Goal: Task Accomplishment & Management: Use online tool/utility

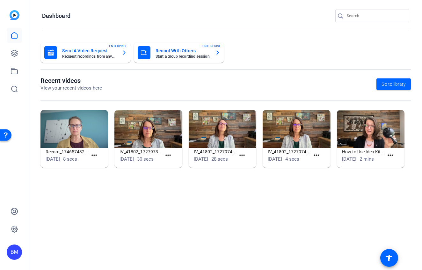
click at [369, 15] on input "Search" at bounding box center [375, 16] width 57 height 8
type input "[PERSON_NAME]"
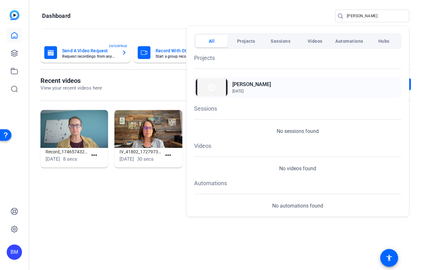
click at [243, 91] on span "[DATE]" at bounding box center [237, 91] width 11 height 4
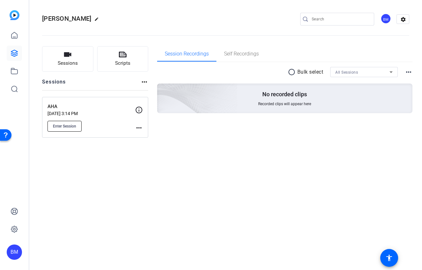
click at [62, 122] on button "Enter Session" at bounding box center [65, 126] width 34 height 11
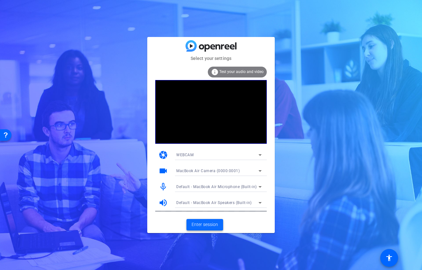
click at [201, 225] on span "Enter session" at bounding box center [205, 224] width 26 height 7
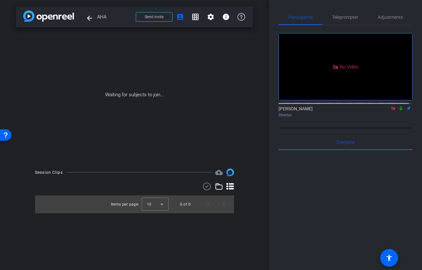
click at [392, 111] on icon at bounding box center [393, 108] width 5 height 4
click at [384, 110] on icon at bounding box center [386, 108] width 4 height 3
click at [399, 111] on icon at bounding box center [401, 108] width 5 height 4
click at [162, 14] on button "Send invite" at bounding box center [154, 17] width 37 height 10
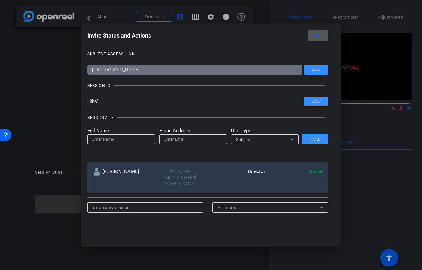
click at [318, 39] on mat-icon "close" at bounding box center [317, 36] width 8 height 8
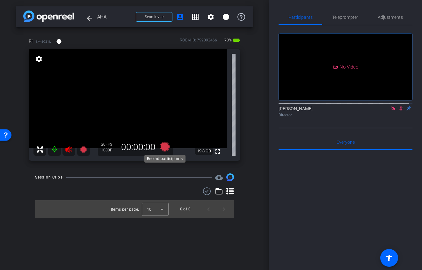
click at [165, 145] on icon at bounding box center [165, 147] width 10 height 10
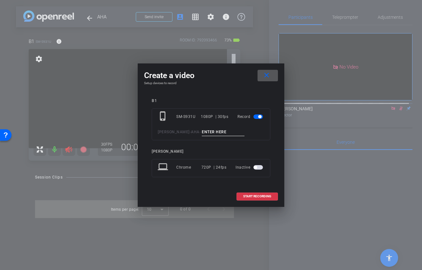
click at [218, 132] on input at bounding box center [223, 132] width 43 height 8
type input "Slate"
click at [258, 195] on span "START RECORDING" at bounding box center [257, 196] width 28 height 3
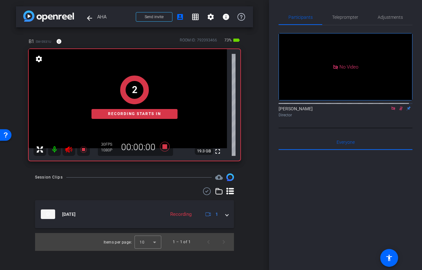
click at [55, 147] on div "2 Recording starts in" at bounding box center [135, 97] width 212 height 127
click at [54, 150] on div "1 Recording starts in" at bounding box center [135, 97] width 212 height 127
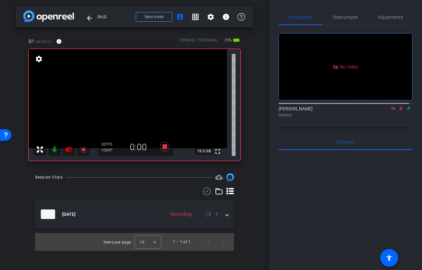
click at [53, 148] on mat-icon at bounding box center [54, 149] width 13 height 13
click at [165, 150] on icon at bounding box center [164, 146] width 15 height 11
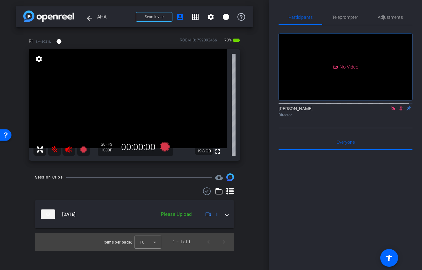
click at [67, 151] on icon at bounding box center [68, 149] width 7 height 6
click at [55, 150] on mat-icon at bounding box center [54, 149] width 13 height 13
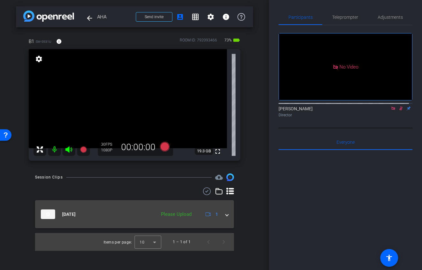
click at [226, 215] on span at bounding box center [227, 214] width 3 height 7
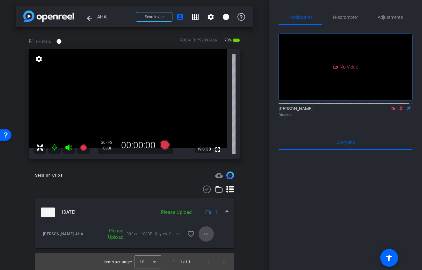
click at [202, 232] on mat-icon "more_horiz" at bounding box center [206, 234] width 8 height 8
click at [212, 247] on span "Upload" at bounding box center [214, 248] width 26 height 8
click at [72, 148] on icon at bounding box center [69, 148] width 8 height 8
click at [54, 148] on mat-icon at bounding box center [54, 147] width 13 height 13
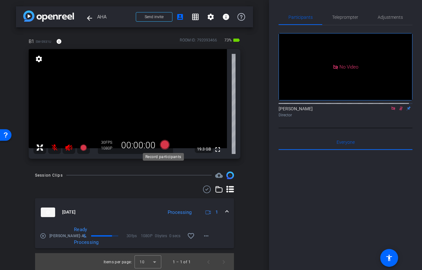
click at [165, 146] on icon at bounding box center [165, 145] width 10 height 10
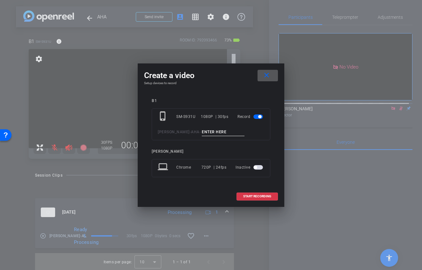
click at [202, 129] on input at bounding box center [223, 132] width 43 height 8
type input "Action 2"
click at [249, 195] on span "START RECORDING" at bounding box center [257, 196] width 28 height 3
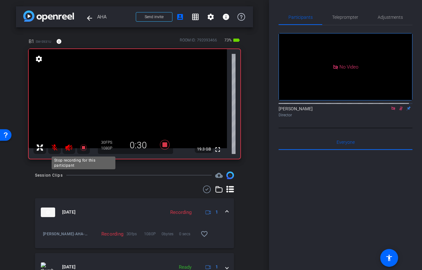
click at [81, 147] on icon at bounding box center [84, 148] width 8 height 8
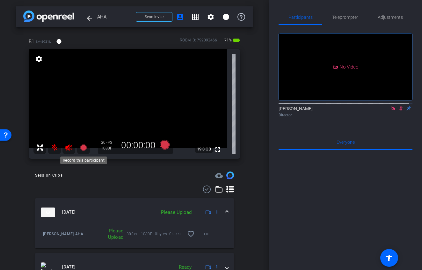
click at [84, 148] on icon at bounding box center [83, 147] width 6 height 6
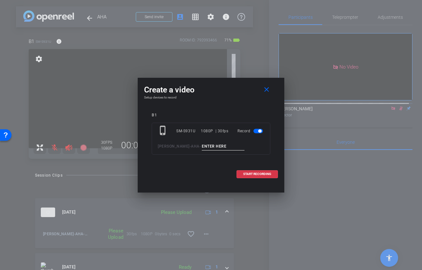
click at [202, 149] on input at bounding box center [223, 147] width 43 height 8
type input "Action 2"
click at [256, 174] on span "START RECORDING" at bounding box center [257, 173] width 28 height 3
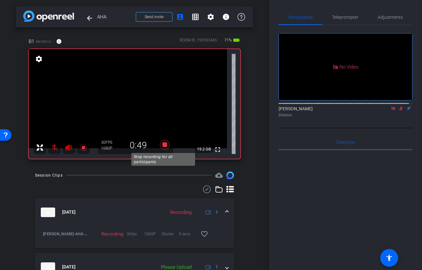
click at [162, 143] on icon at bounding box center [165, 145] width 10 height 10
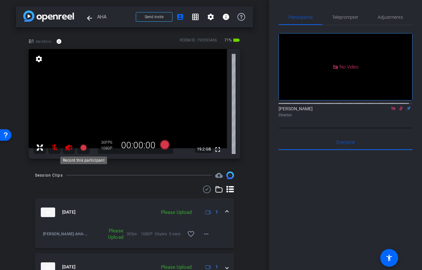
click at [82, 148] on icon at bounding box center [83, 147] width 6 height 6
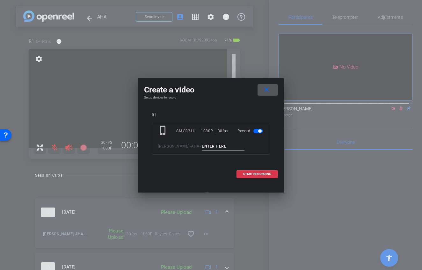
click at [214, 144] on input at bounding box center [223, 147] width 43 height 8
type input "Action 3"
click at [245, 175] on span "START RECORDING" at bounding box center [257, 173] width 28 height 3
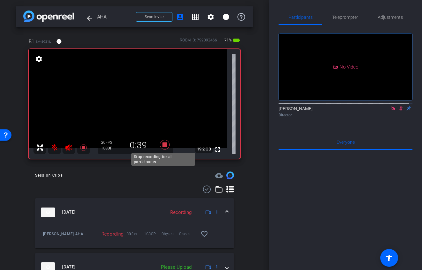
click at [165, 143] on icon at bounding box center [165, 145] width 10 height 10
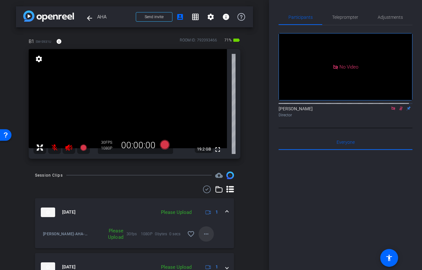
click at [206, 235] on mat-icon "more_horiz" at bounding box center [206, 234] width 8 height 8
click at [211, 249] on span "Upload" at bounding box center [214, 248] width 26 height 8
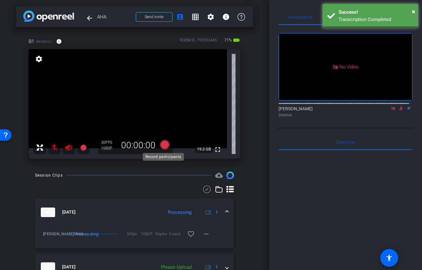
click at [164, 147] on icon at bounding box center [165, 145] width 10 height 10
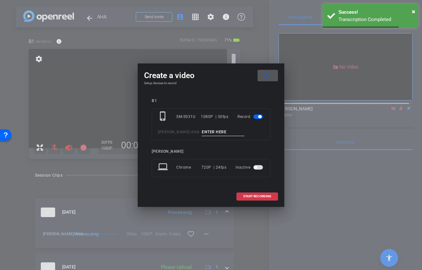
click at [202, 134] on input at bounding box center [223, 132] width 43 height 8
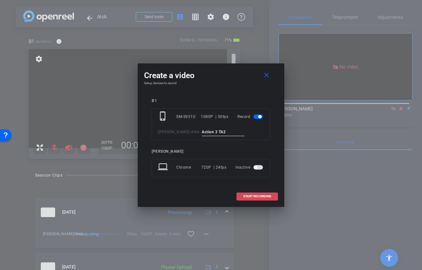
type input "Action 3 TA2"
click at [253, 197] on span "START RECORDING" at bounding box center [257, 196] width 28 height 3
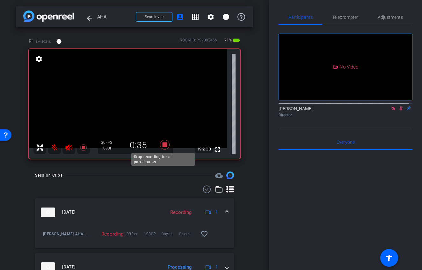
click at [164, 144] on icon at bounding box center [165, 145] width 10 height 10
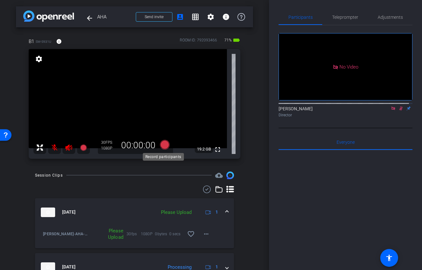
click at [161, 145] on icon at bounding box center [165, 145] width 10 height 10
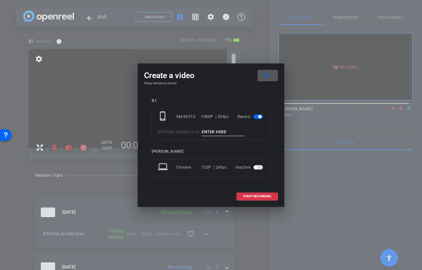
click at [202, 132] on input at bounding box center [223, 132] width 43 height 8
type input "Action 3 TA3"
click at [244, 193] on span at bounding box center [257, 196] width 41 height 15
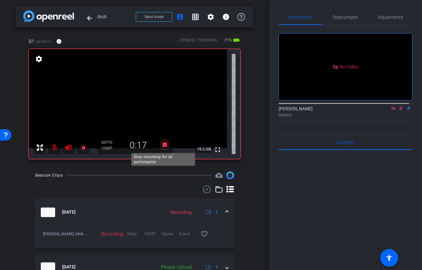
click at [163, 145] on icon at bounding box center [165, 145] width 10 height 10
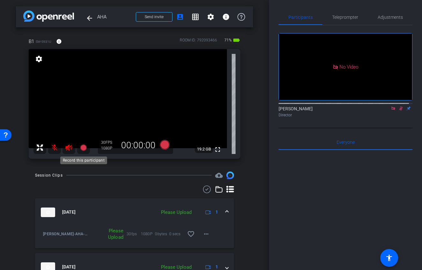
click at [84, 144] on icon at bounding box center [83, 147] width 6 height 6
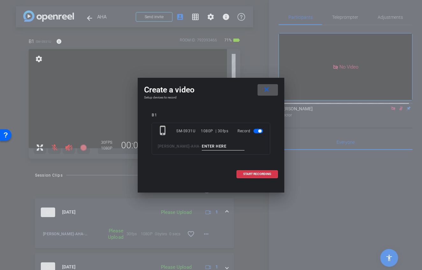
click at [206, 150] on input at bounding box center [223, 147] width 43 height 8
type input "Action 3 TA4"
click at [251, 175] on span "START RECORDING" at bounding box center [257, 173] width 28 height 3
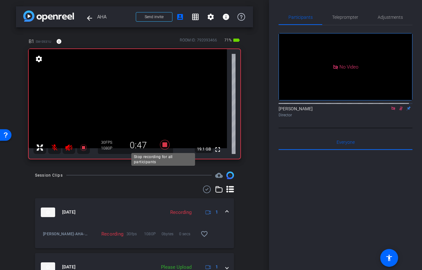
click at [162, 140] on icon at bounding box center [164, 144] width 15 height 11
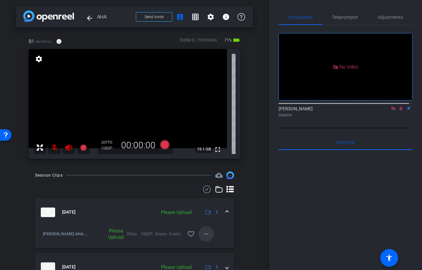
click at [205, 233] on mat-icon "more_horiz" at bounding box center [206, 234] width 8 height 8
click at [207, 247] on span "Upload" at bounding box center [214, 248] width 26 height 8
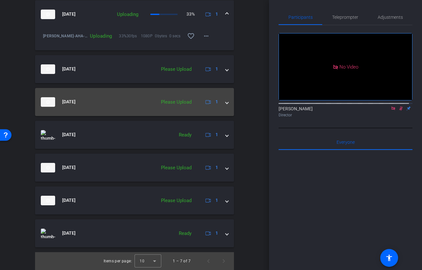
click at [225, 103] on mat-expansion-panel-header "[DATE] Please Upload 1" at bounding box center [134, 102] width 199 height 28
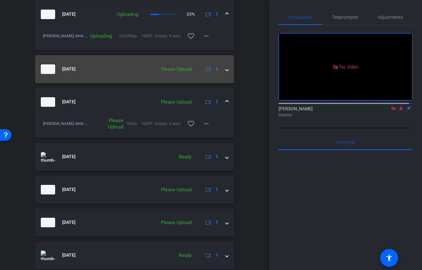
click at [226, 70] on span at bounding box center [227, 69] width 3 height 7
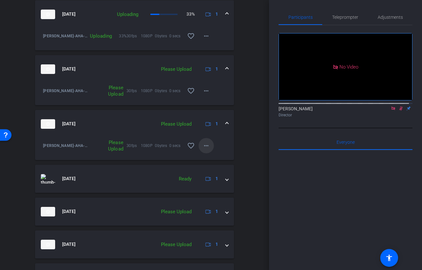
click at [207, 146] on span at bounding box center [206, 145] width 15 height 15
click at [207, 158] on span "Upload" at bounding box center [214, 159] width 26 height 8
click at [206, 91] on mat-icon "more_horiz" at bounding box center [206, 91] width 8 height 8
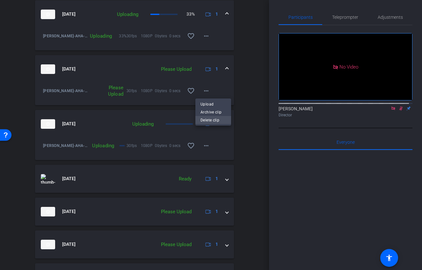
click at [212, 121] on span "Delete clip" at bounding box center [214, 120] width 26 height 8
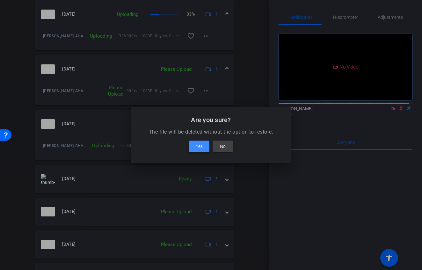
click at [197, 147] on span "Yes" at bounding box center [199, 147] width 7 height 8
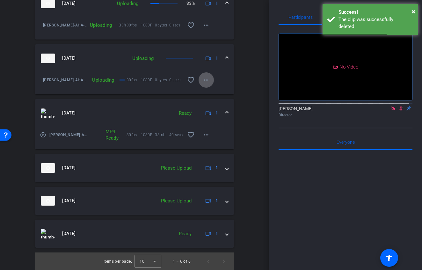
scroll to position [209, 0]
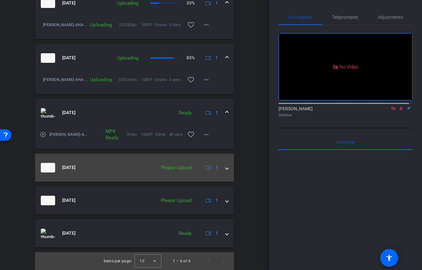
click at [226, 168] on span at bounding box center [227, 167] width 3 height 7
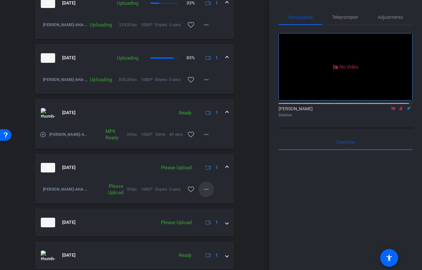
click at [205, 189] on mat-icon "more_horiz" at bounding box center [206, 190] width 8 height 8
click at [208, 219] on span "Delete clip" at bounding box center [214, 219] width 26 height 8
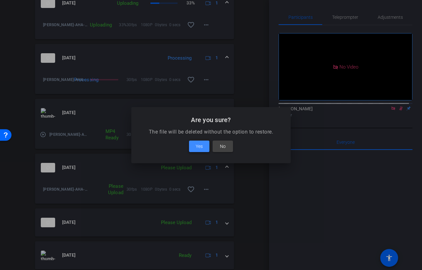
click at [202, 150] on span at bounding box center [199, 146] width 20 height 15
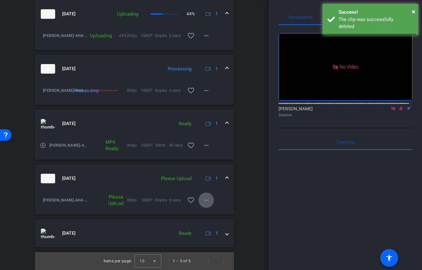
scroll to position [198, 0]
click at [203, 200] on mat-icon "more_horiz" at bounding box center [206, 200] width 8 height 8
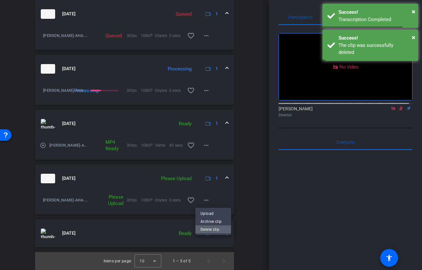
click at [209, 231] on span "Delete clip" at bounding box center [214, 230] width 26 height 8
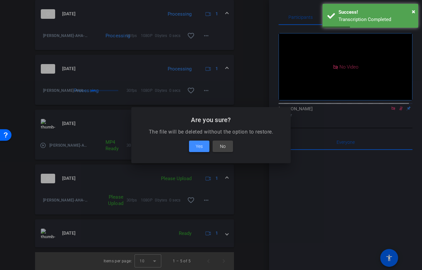
click at [201, 146] on span "Yes" at bounding box center [199, 147] width 7 height 8
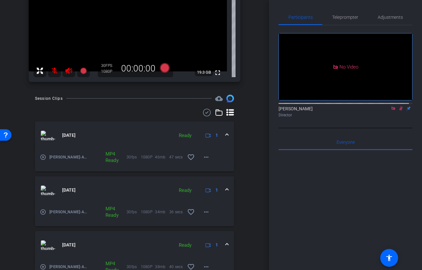
scroll to position [165, 0]
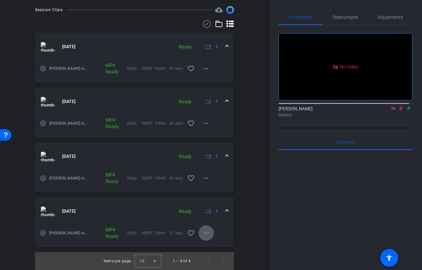
click at [44, 232] on mat-icon "play_circle_outline" at bounding box center [43, 233] width 6 height 6
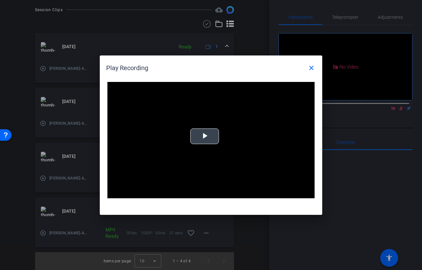
click at [205, 136] on span "Video Player" at bounding box center [205, 136] width 0 height 0
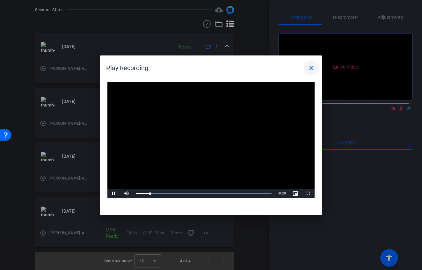
click at [310, 68] on mat-icon "close" at bounding box center [312, 68] width 8 height 8
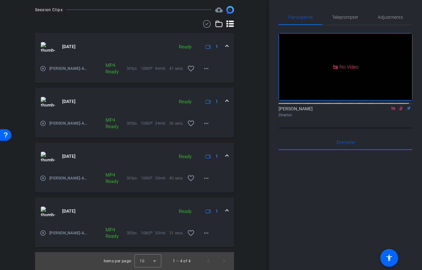
scroll to position [0, 0]
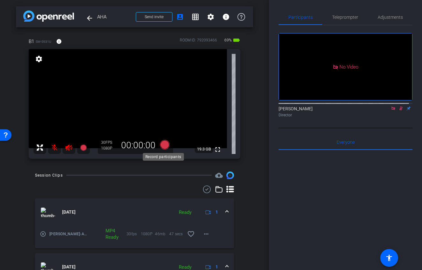
click at [165, 148] on icon at bounding box center [165, 145] width 10 height 10
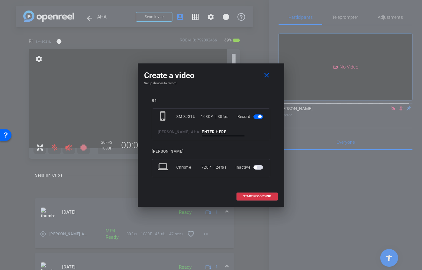
click at [206, 131] on input at bounding box center [223, 132] width 43 height 8
type input "Action 1 TA1"
click at [256, 194] on span at bounding box center [257, 196] width 41 height 15
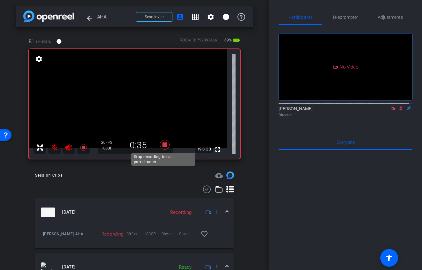
click at [163, 144] on icon at bounding box center [165, 145] width 10 height 10
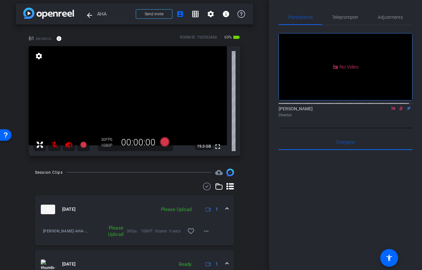
scroll to position [9, 0]
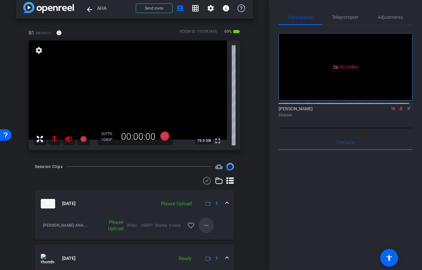
click at [199, 224] on span at bounding box center [206, 225] width 15 height 15
click at [202, 238] on span "Upload" at bounding box center [214, 239] width 26 height 8
click at [167, 135] on icon at bounding box center [165, 136] width 10 height 10
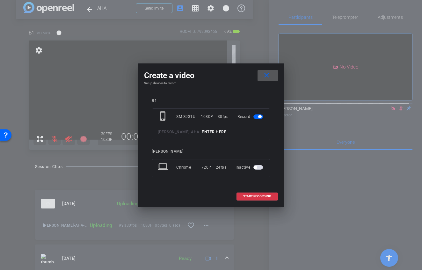
click at [202, 130] on input at bounding box center [223, 132] width 43 height 8
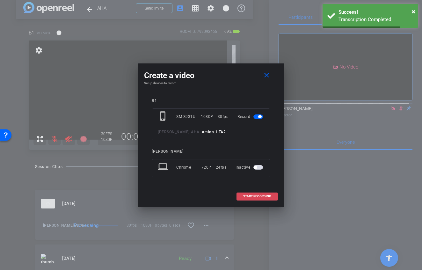
type input "Action 1 TA2"
click at [242, 196] on span at bounding box center [257, 196] width 41 height 15
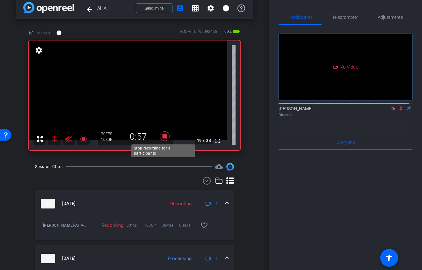
click at [164, 135] on icon at bounding box center [165, 136] width 10 height 10
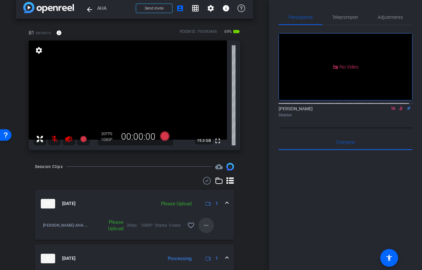
click at [202, 227] on mat-icon "more_horiz" at bounding box center [206, 226] width 8 height 8
click at [205, 237] on span "Upload" at bounding box center [214, 239] width 26 height 8
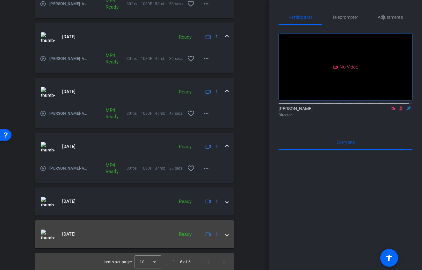
scroll to position [228, 0]
click at [226, 235] on span at bounding box center [227, 233] width 3 height 7
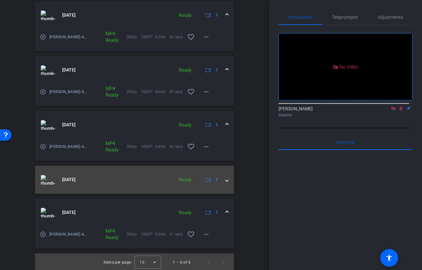
scroll to position [250, 0]
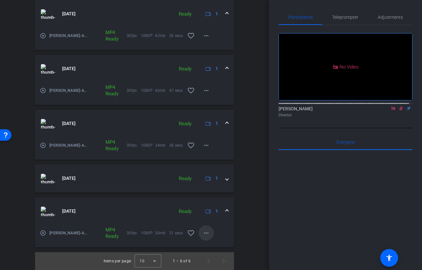
click at [203, 236] on mat-icon "more_horiz" at bounding box center [206, 233] width 8 height 8
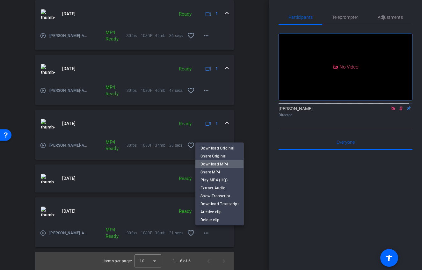
click at [219, 164] on span "Download MP4" at bounding box center [220, 164] width 38 height 8
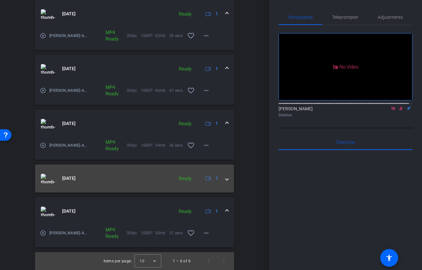
click at [226, 180] on mat-expansion-panel-header "[DATE] Ready 1" at bounding box center [134, 179] width 199 height 28
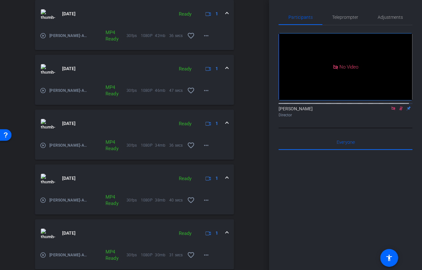
click at [43, 200] on mat-icon "play_circle_outline" at bounding box center [43, 200] width 6 height 6
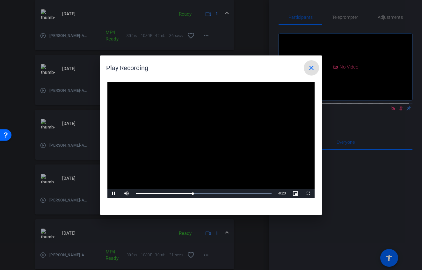
click at [312, 69] on mat-icon "close" at bounding box center [312, 68] width 8 height 8
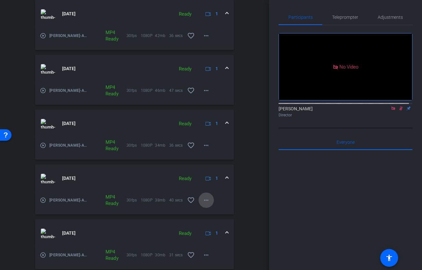
click at [204, 204] on mat-icon "more_horiz" at bounding box center [206, 200] width 8 height 8
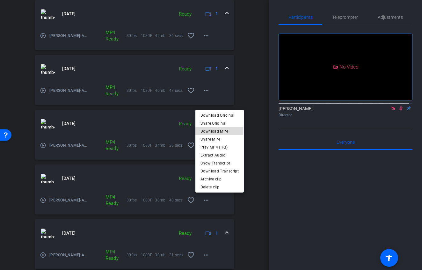
click at [206, 130] on span "Download MP4" at bounding box center [220, 132] width 38 height 8
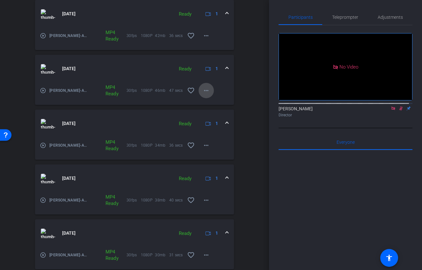
click at [203, 93] on mat-icon "more_horiz" at bounding box center [206, 91] width 8 height 8
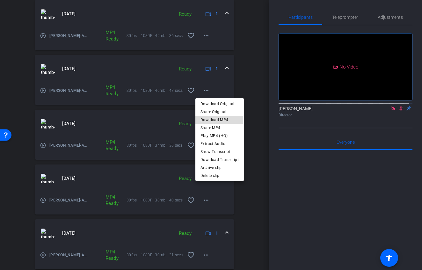
click at [204, 120] on span "Download MP4" at bounding box center [220, 120] width 38 height 8
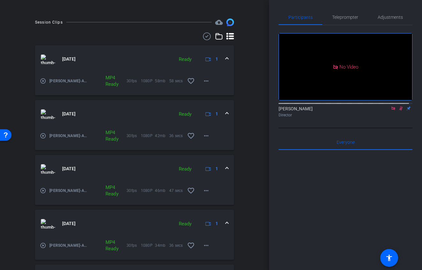
scroll to position [150, 0]
click at [202, 82] on mat-icon "more_horiz" at bounding box center [206, 81] width 8 height 8
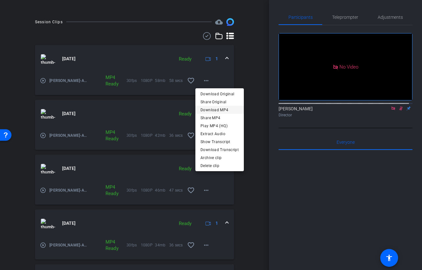
click at [206, 107] on span "Download MP4" at bounding box center [220, 110] width 38 height 8
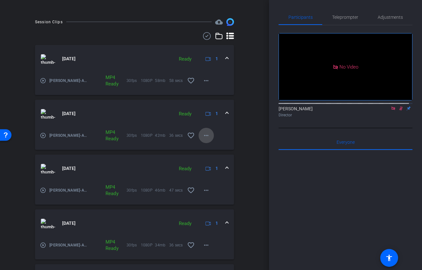
click at [204, 137] on mat-icon "more_horiz" at bounding box center [206, 136] width 8 height 8
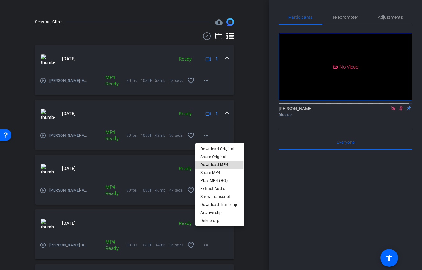
click at [212, 164] on span "Download MP4" at bounding box center [220, 165] width 38 height 8
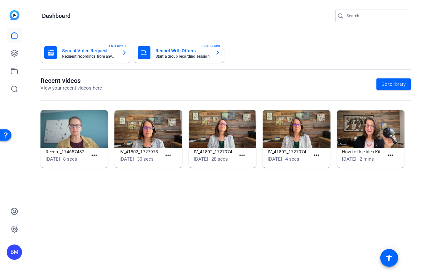
click at [374, 22] on div at bounding box center [375, 16] width 57 height 13
click at [370, 15] on input "Search" at bounding box center [375, 16] width 57 height 8
type input "[PERSON_NAME]"
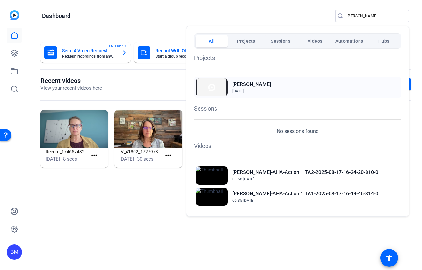
click at [244, 82] on h2 "[PERSON_NAME]" at bounding box center [251, 85] width 39 height 8
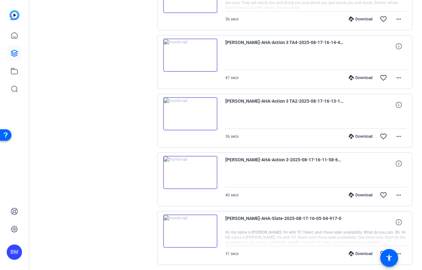
scroll to position [173, 0]
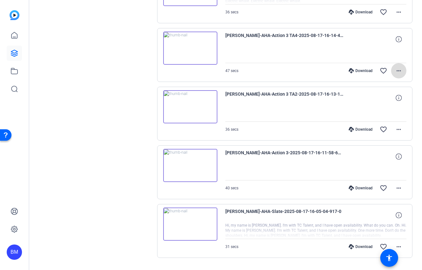
click at [395, 71] on mat-icon "more_horiz" at bounding box center [399, 71] width 8 height 8
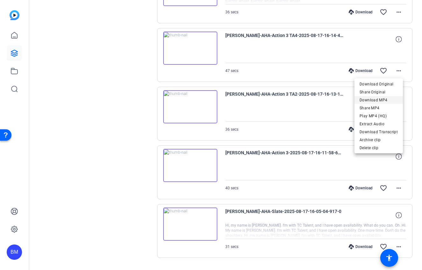
click at [382, 101] on span "Download MP4" at bounding box center [379, 100] width 38 height 8
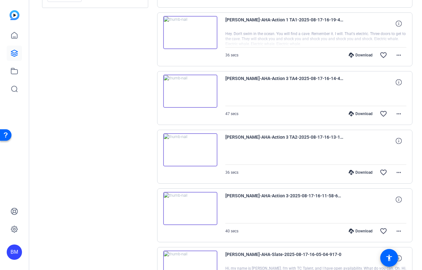
scroll to position [189, 0]
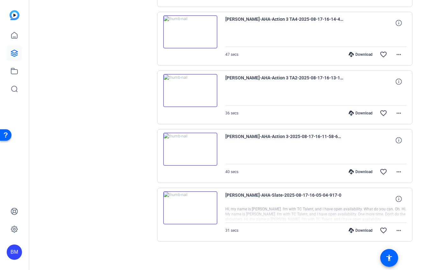
click at [187, 150] on img at bounding box center [190, 149] width 54 height 33
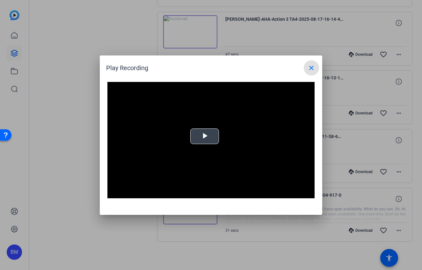
click at [210, 136] on div "Video Player is loading. Play Video Play Mute Current Time 0:00 / Duration -:- …" at bounding box center [210, 140] width 207 height 117
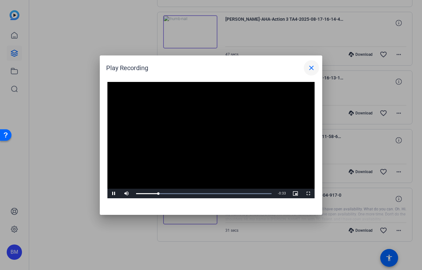
click at [312, 67] on mat-icon "close" at bounding box center [312, 68] width 8 height 8
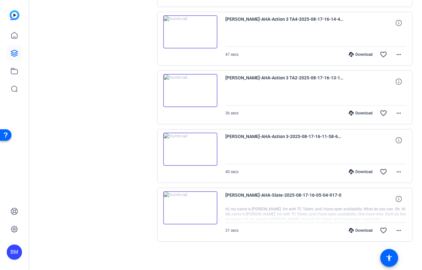
click at [189, 88] on img at bounding box center [190, 90] width 54 height 33
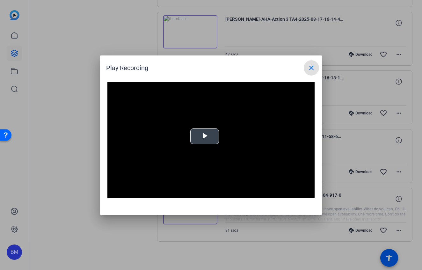
click at [205, 136] on span "Video Player" at bounding box center [205, 136] width 0 height 0
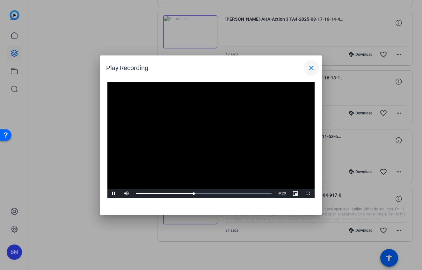
click at [310, 69] on mat-icon "close" at bounding box center [312, 68] width 8 height 8
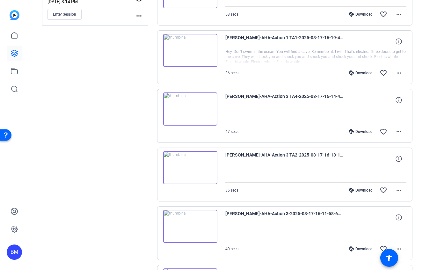
scroll to position [69, 0]
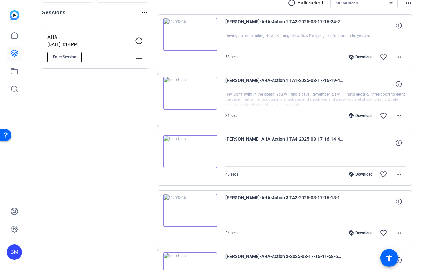
click at [61, 55] on span "Enter Session" at bounding box center [64, 57] width 23 height 5
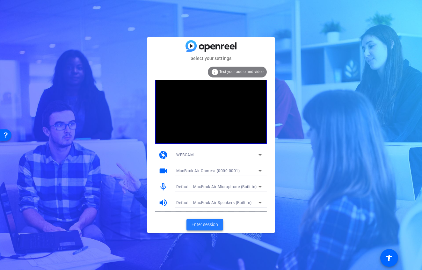
click at [201, 222] on span "Enter session" at bounding box center [205, 224] width 26 height 7
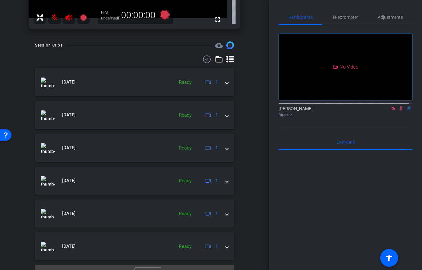
scroll to position [143, 0]
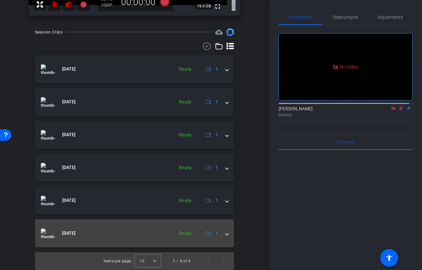
click at [228, 234] on mat-expansion-panel-header "[DATE] Ready 1" at bounding box center [134, 233] width 199 height 28
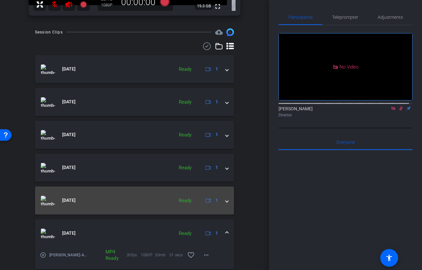
click at [226, 201] on span at bounding box center [227, 200] width 3 height 7
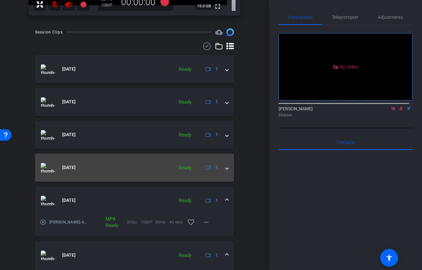
click at [221, 166] on div "[DATE] Ready 1" at bounding box center [133, 168] width 185 height 10
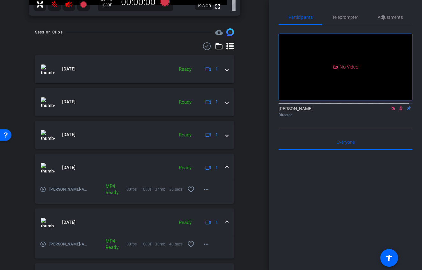
click at [48, 221] on img at bounding box center [48, 223] width 14 height 10
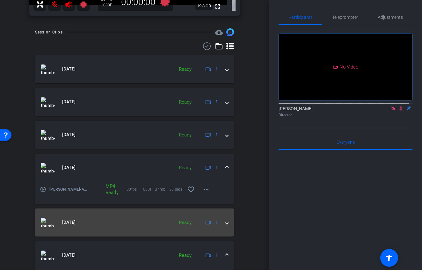
click at [220, 225] on div "[DATE] Ready 1" at bounding box center [133, 223] width 185 height 10
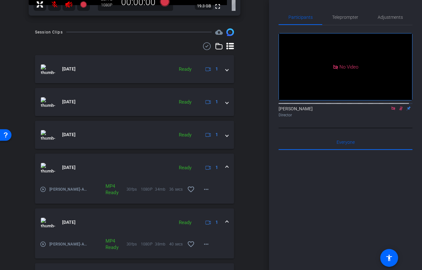
click at [43, 247] on mat-icon "play_circle_outline" at bounding box center [43, 244] width 6 height 6
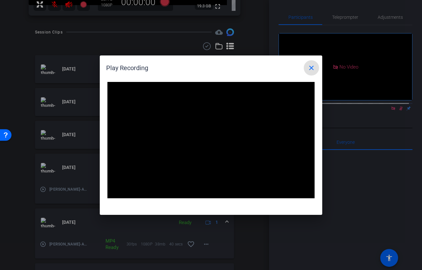
click at [309, 70] on mat-icon "close" at bounding box center [312, 68] width 8 height 8
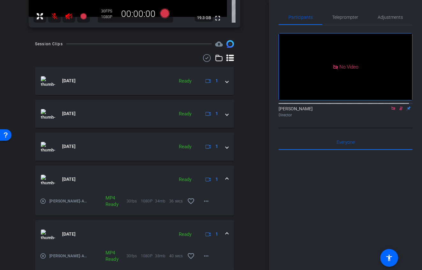
scroll to position [5, 0]
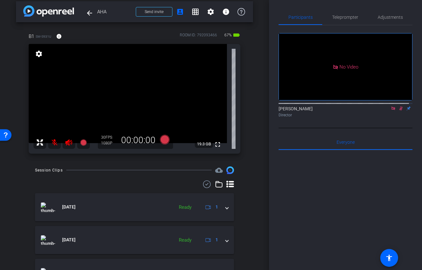
click at [226, 184] on icon at bounding box center [230, 184] width 8 height 7
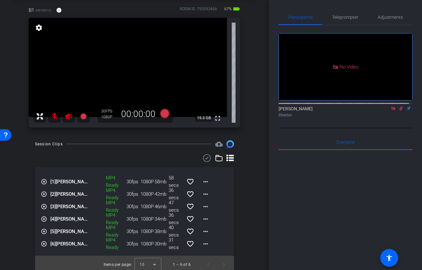
scroll to position [35, 0]
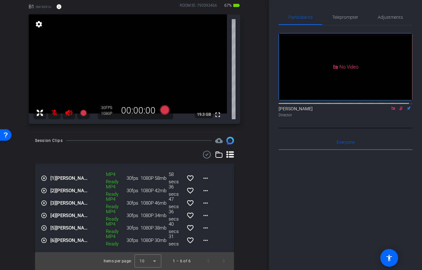
click at [243, 184] on div "Session Clips cloud_upload play_circle_outline [1] Mugavero-AHA-Action 1 TA2-20…" at bounding box center [134, 203] width 237 height 133
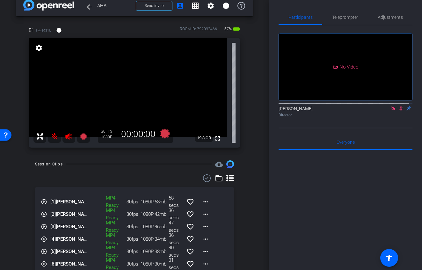
scroll to position [0, 0]
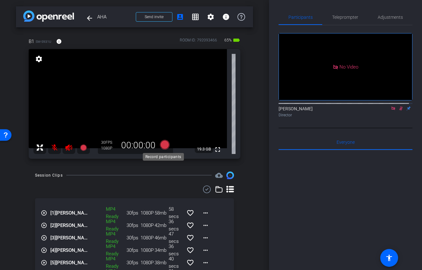
click at [163, 143] on icon at bounding box center [165, 145] width 10 height 10
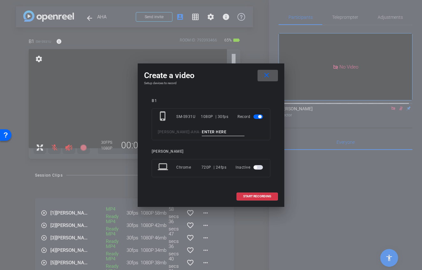
click at [191, 134] on span "AHA" at bounding box center [195, 132] width 9 height 4
click at [202, 133] on input at bounding box center [223, 132] width 43 height 8
type input "Action 2"
click at [264, 192] on span at bounding box center [257, 196] width 41 height 15
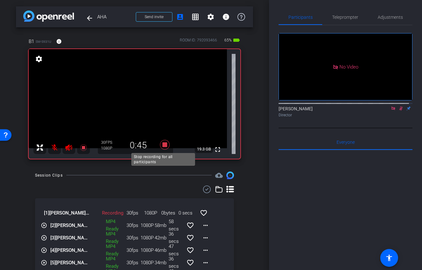
click at [164, 146] on icon at bounding box center [165, 145] width 10 height 10
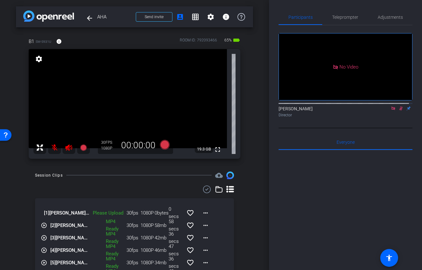
scroll to position [47, 0]
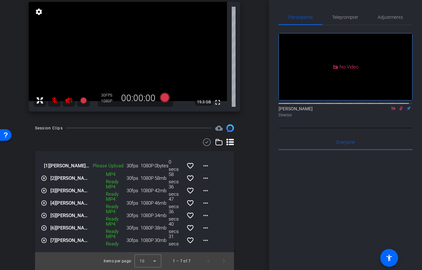
click at [227, 143] on icon at bounding box center [230, 142] width 8 height 8
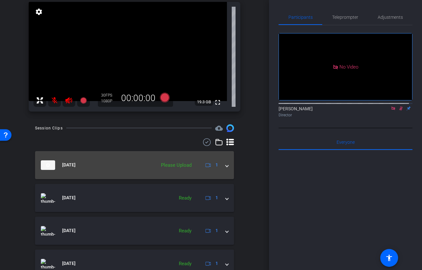
click at [225, 167] on mat-expansion-panel-header "[DATE] Please Upload 1" at bounding box center [134, 165] width 199 height 28
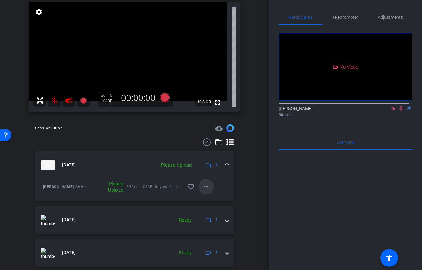
click at [208, 189] on span at bounding box center [206, 186] width 15 height 15
click at [208, 200] on span "Upload" at bounding box center [214, 200] width 26 height 8
click at [202, 189] on mat-icon "more_horiz" at bounding box center [206, 187] width 8 height 8
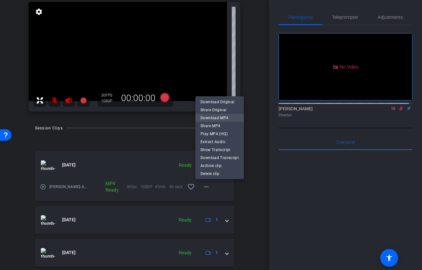
click at [216, 119] on span "Download MP4" at bounding box center [220, 118] width 38 height 8
